Goal: Information Seeking & Learning: Find specific fact

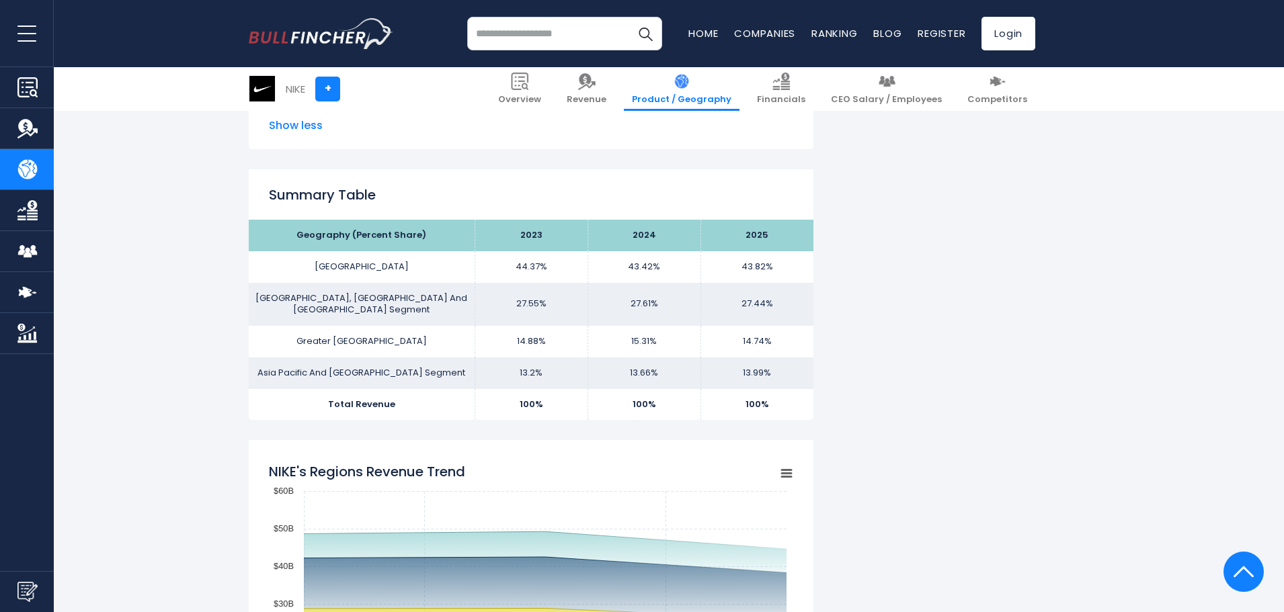
scroll to position [946, 0]
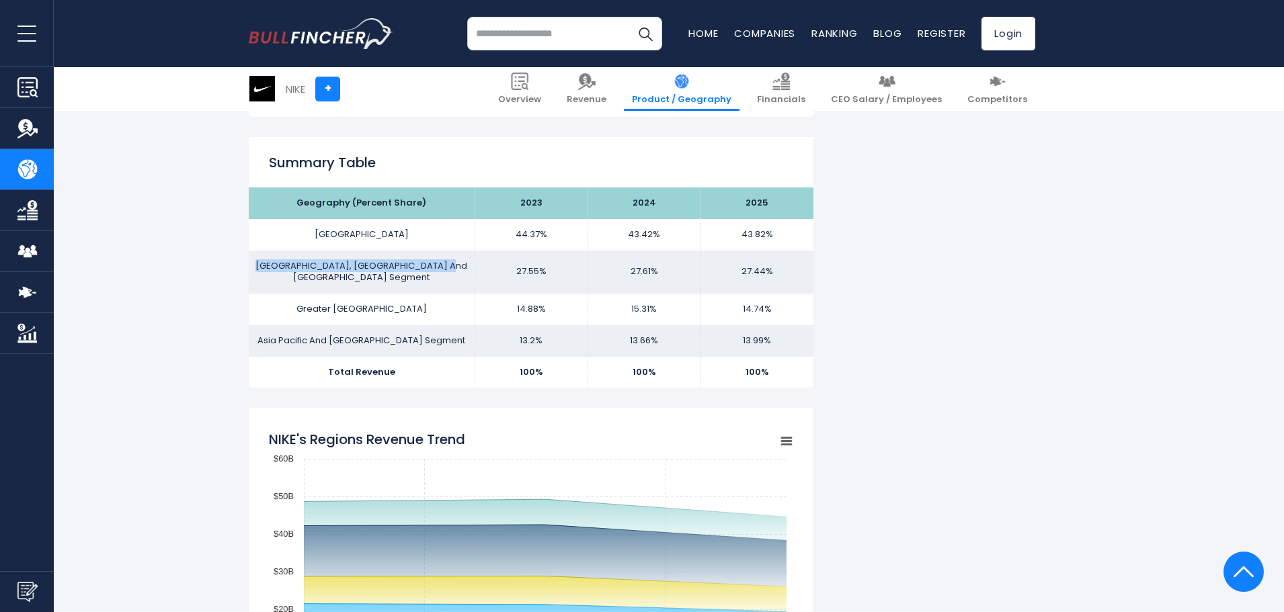
drag, startPoint x: 459, startPoint y: 271, endPoint x: 257, endPoint y: 262, distance: 201.9
click at [257, 262] on td "[GEOGRAPHIC_DATA], [GEOGRAPHIC_DATA] And [GEOGRAPHIC_DATA] Segment" at bounding box center [362, 272] width 226 height 43
copy td "[GEOGRAPHIC_DATA], [GEOGRAPHIC_DATA] And [GEOGRAPHIC_DATA] Segment"
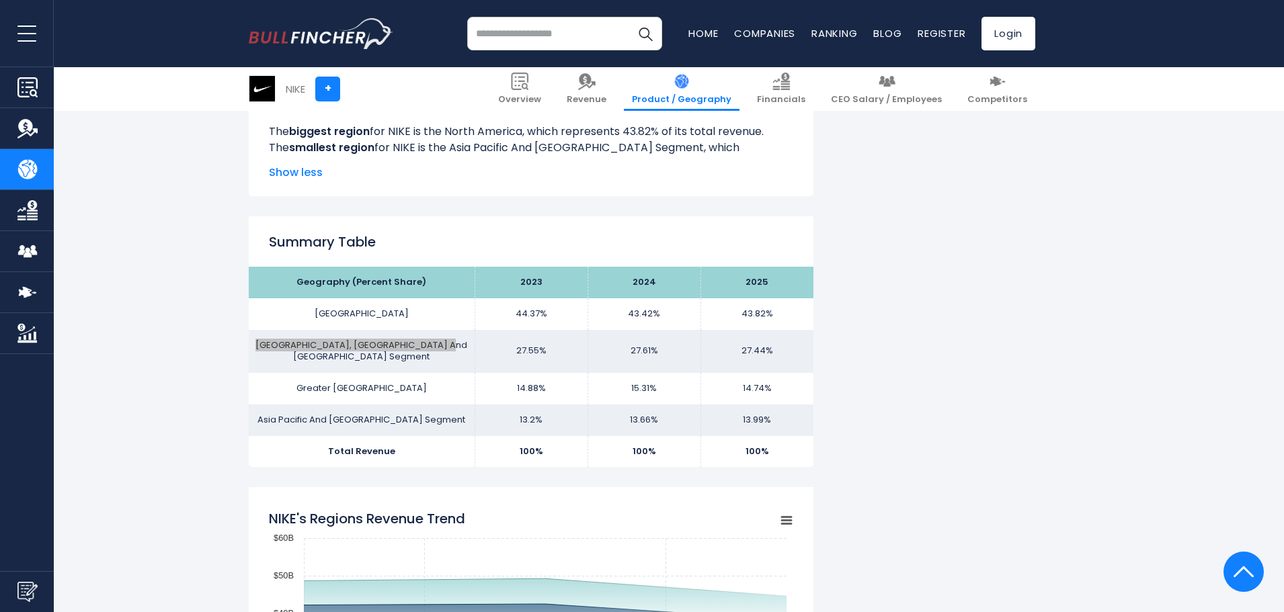
scroll to position [879, 0]
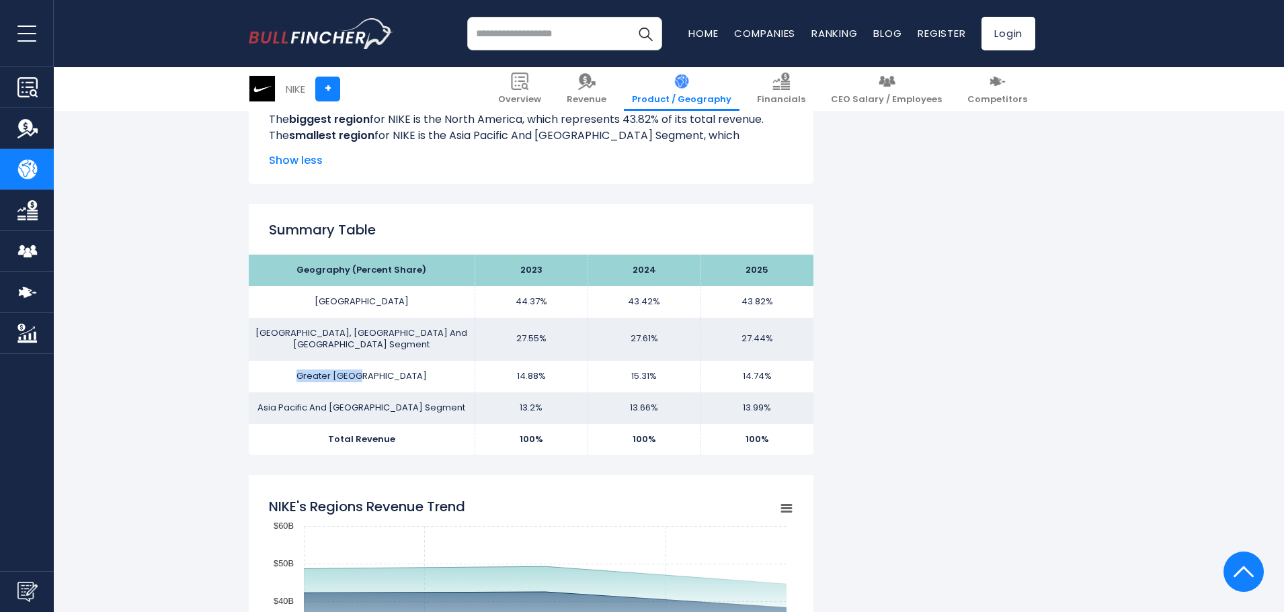
drag, startPoint x: 399, startPoint y: 364, endPoint x: 300, endPoint y: 367, distance: 98.9
click at [300, 367] on td "Greater [GEOGRAPHIC_DATA]" at bounding box center [362, 377] width 226 height 32
copy td "Greater [GEOGRAPHIC_DATA]"
drag, startPoint x: 458, startPoint y: 395, endPoint x: 270, endPoint y: 394, distance: 188.2
click at [270, 394] on td "Asia Pacific And [GEOGRAPHIC_DATA] Segment" at bounding box center [362, 409] width 226 height 32
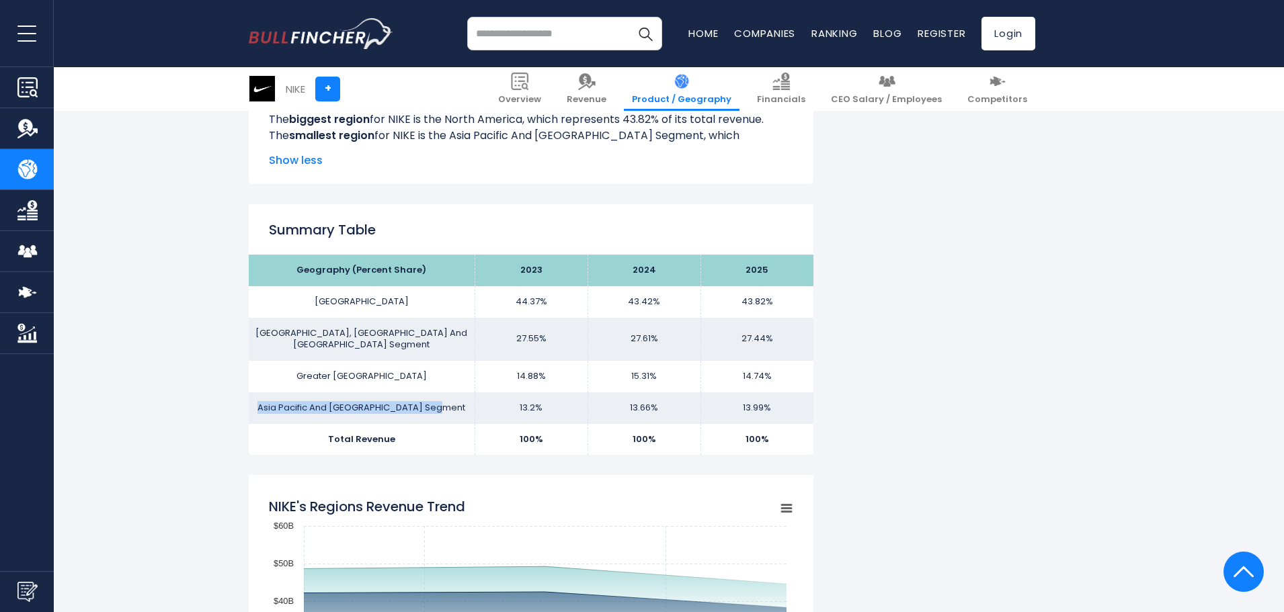
copy td "Asia Pacific And [GEOGRAPHIC_DATA] Segment"
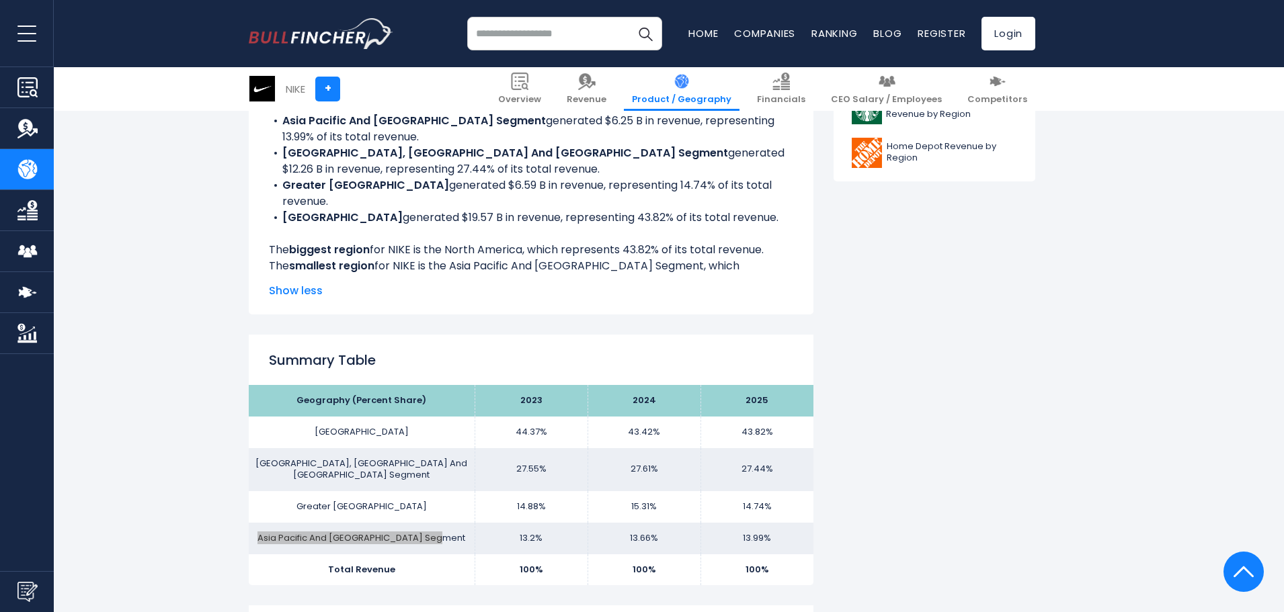
scroll to position [610, 0]
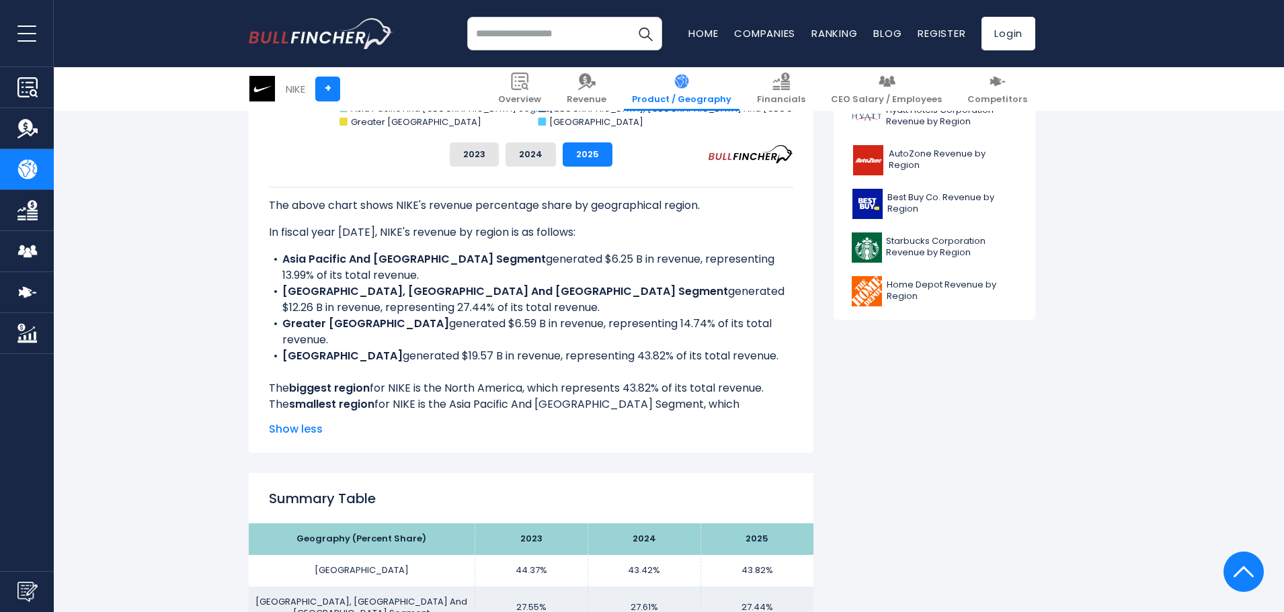
click at [302, 430] on span "Show less" at bounding box center [531, 429] width 524 height 16
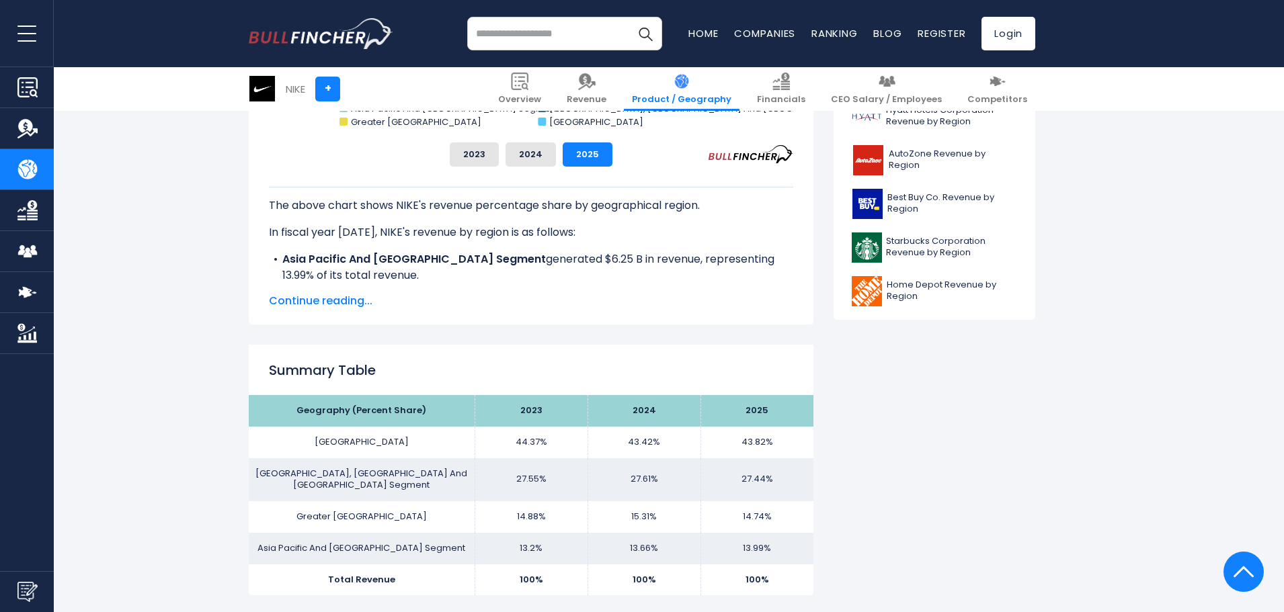
click at [321, 286] on div "The above chart shows NIKE's revenue percentage share by geographical region. I…" at bounding box center [531, 238] width 524 height 143
click at [317, 288] on div "The above chart shows NIKE's revenue percentage share by geographical region. I…" at bounding box center [531, 238] width 524 height 143
click at [314, 300] on span "Continue reading..." at bounding box center [531, 301] width 524 height 16
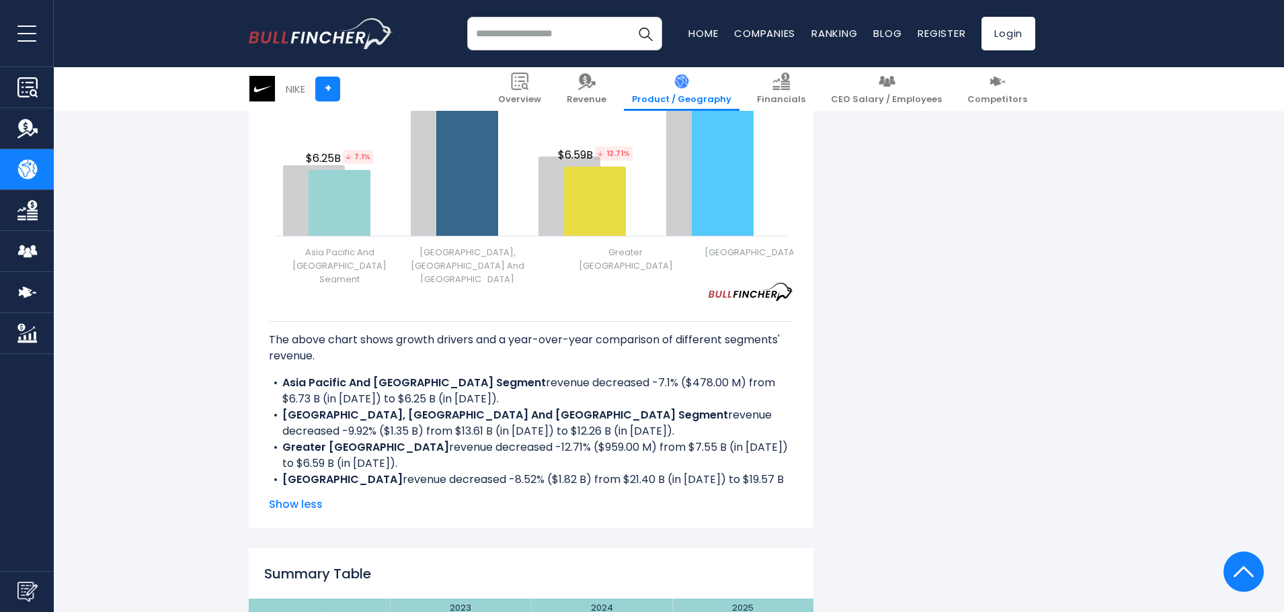
scroll to position [1954, 0]
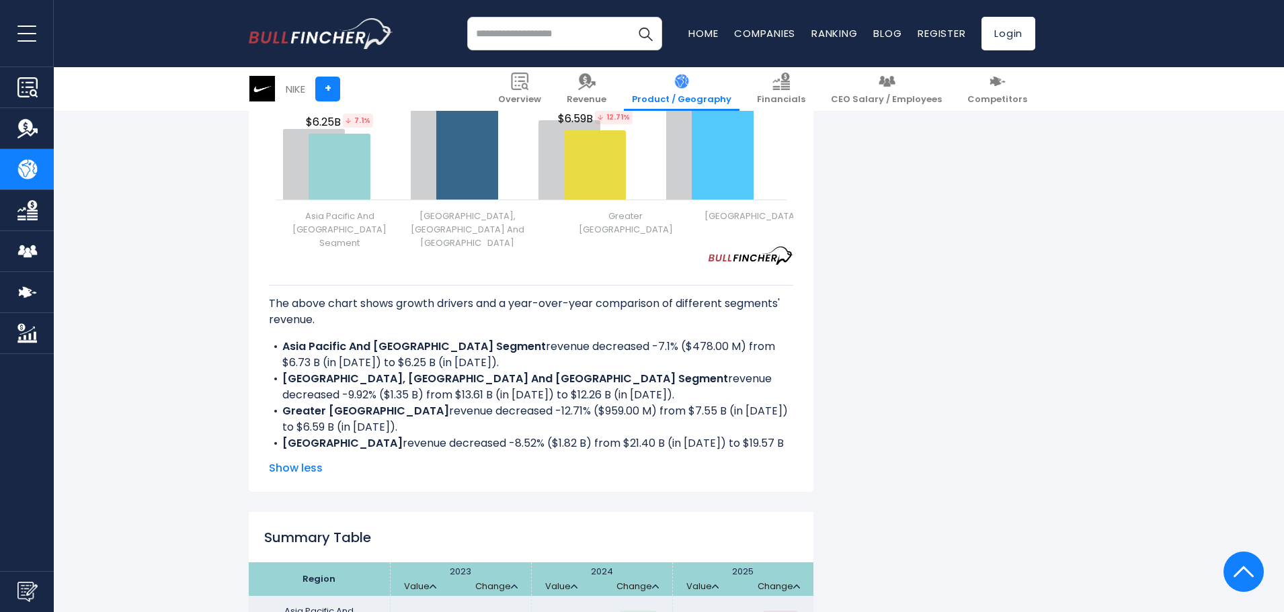
click at [279, 465] on span "Show less" at bounding box center [531, 468] width 524 height 16
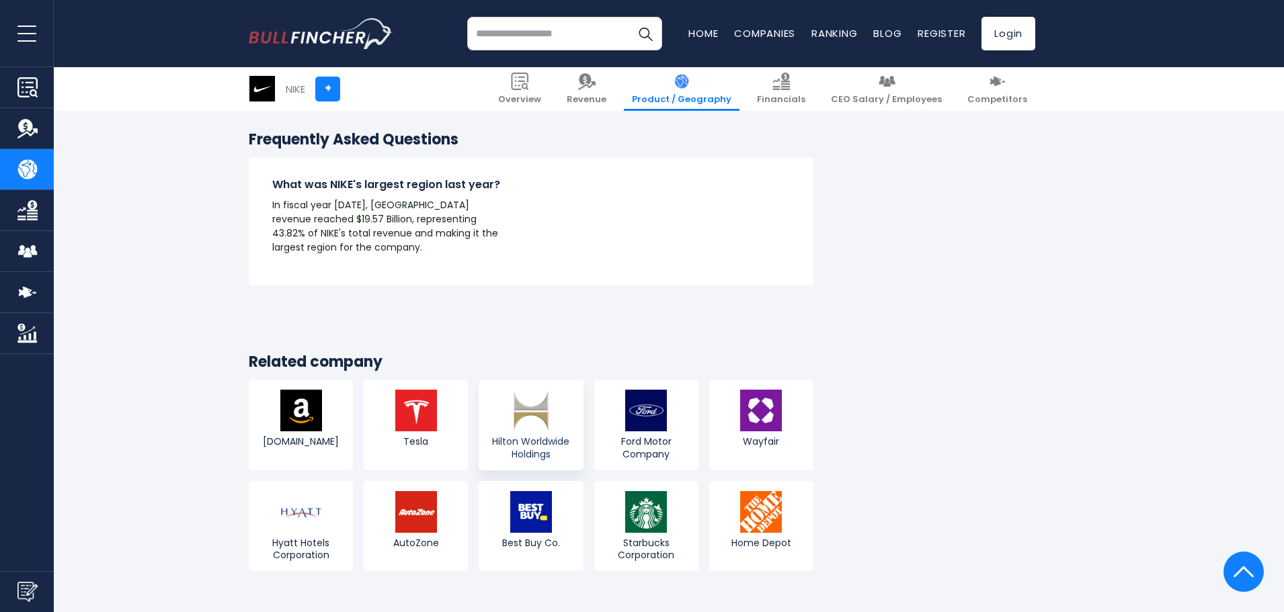
scroll to position [2559, 0]
